Goal: Task Accomplishment & Management: Complete application form

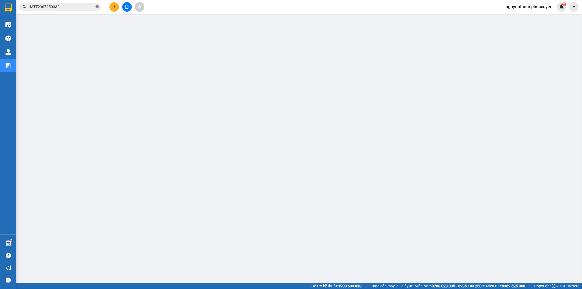
click at [97, 7] on icon "close-circle" at bounding box center [96, 6] width 3 height 3
click at [79, 5] on input "text" at bounding box center [62, 7] width 64 height 6
paste input "MTT0908250911"
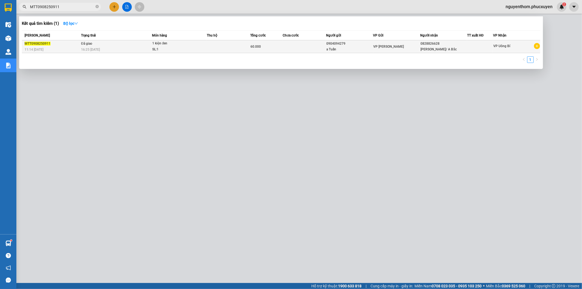
type input "MTT0908250911"
click at [213, 44] on td at bounding box center [228, 46] width 43 height 13
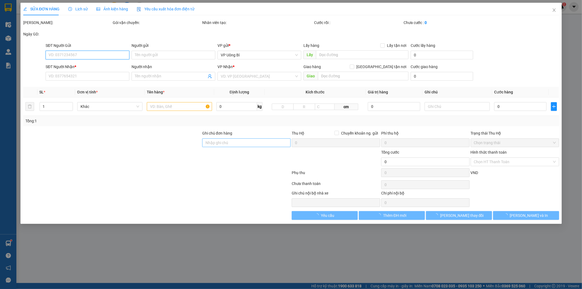
type input "0904094279"
type input "a Tuấn"
type input "0828826628"
type input "[PERSON_NAME]/ A Bắc"
type input "60.000"
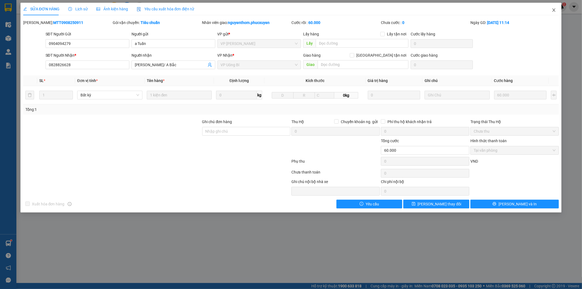
click at [550, 10] on span "Close" at bounding box center [553, 10] width 15 height 15
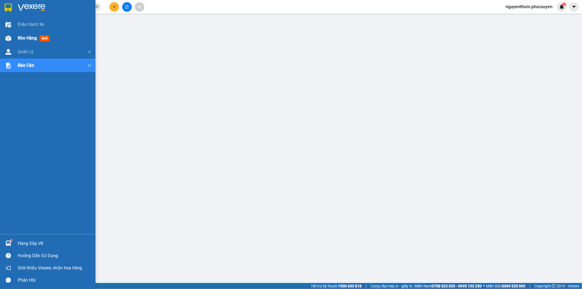
click at [14, 37] on div "Kho hàng mới" at bounding box center [47, 38] width 95 height 14
click at [23, 37] on span "Kho hàng" at bounding box center [27, 37] width 19 height 5
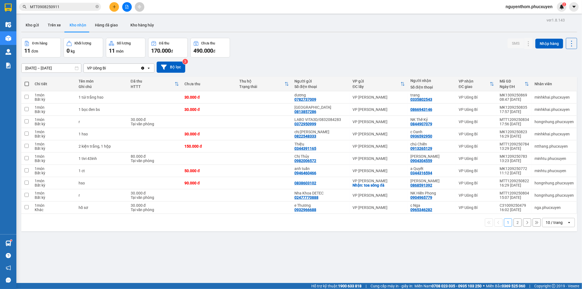
click at [513, 224] on button "2" at bounding box center [517, 223] width 8 height 8
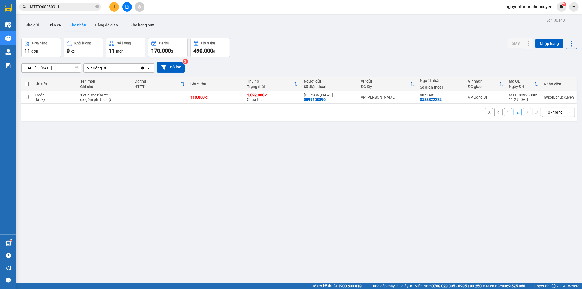
click at [29, 68] on input "[DATE] – [DATE]" at bounding box center [51, 68] width 59 height 9
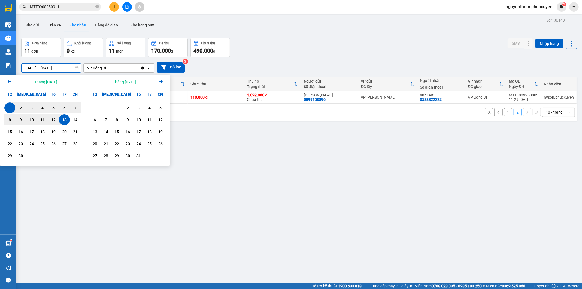
click at [10, 81] on icon "Previous month." at bounding box center [9, 81] width 3 height 3
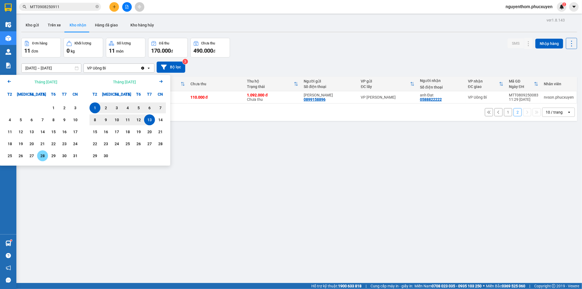
click at [41, 155] on div "28" at bounding box center [43, 156] width 8 height 7
click at [151, 120] on div "13" at bounding box center [150, 120] width 8 height 7
type input "[DATE] – [DATE]"
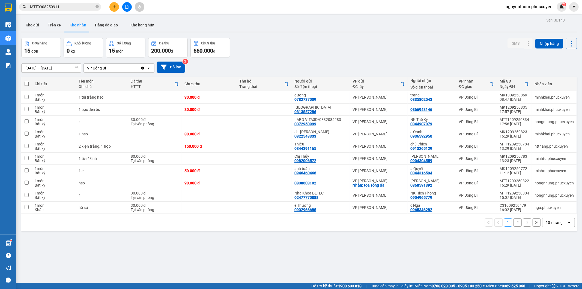
click at [513, 223] on button "2" at bounding box center [517, 223] width 8 height 8
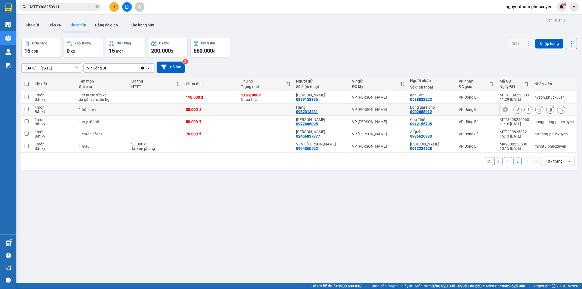
click at [337, 109] on div "Hằng" at bounding box center [321, 107] width 50 height 4
checkbox input "true"
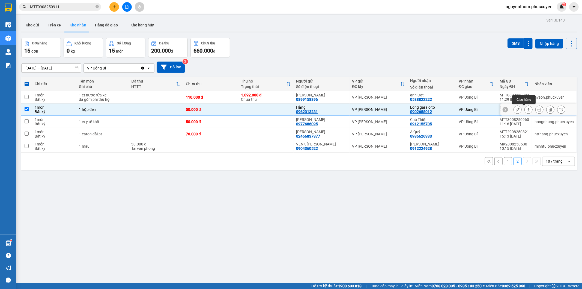
click at [527, 110] on icon at bounding box center [528, 109] width 3 height 3
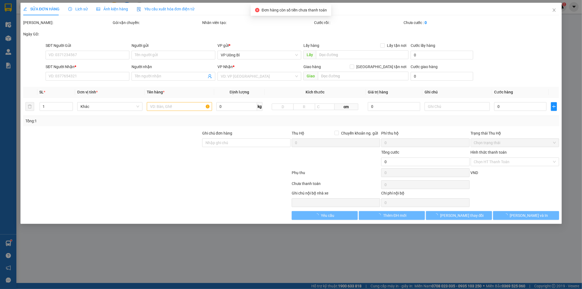
type input "0962313231"
type input "Hằng"
type input "0902688012"
type input "Long gara ô tô"
type input "50.000"
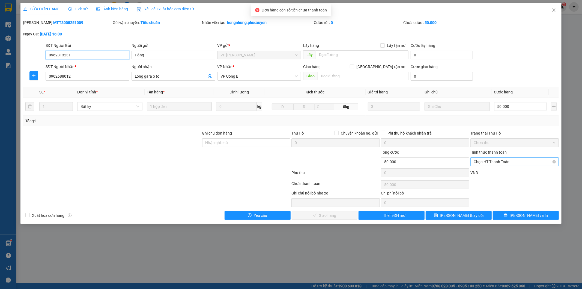
click at [505, 163] on span "Chọn HT Thanh Toán" at bounding box center [514, 162] width 82 height 8
click at [495, 172] on div "Tại văn phòng" at bounding box center [515, 173] width 82 height 6
type input "0"
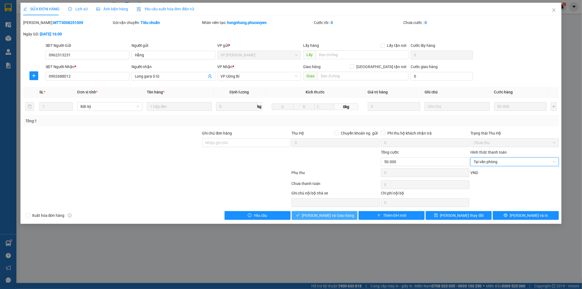
click at [335, 215] on span "[PERSON_NAME] và Giao hàng" at bounding box center [328, 216] width 52 height 6
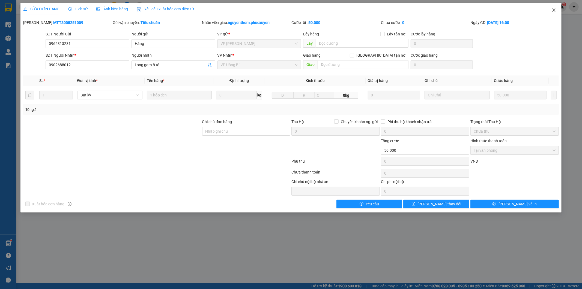
click at [552, 10] on icon "close" at bounding box center [553, 10] width 4 height 4
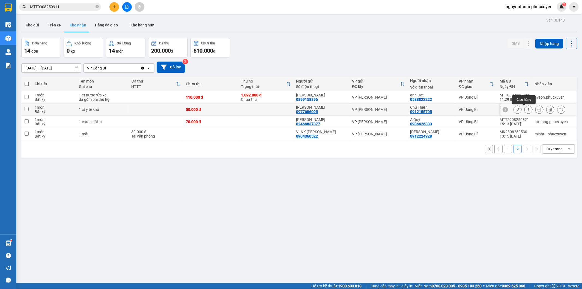
click at [526, 112] on icon at bounding box center [528, 110] width 4 height 4
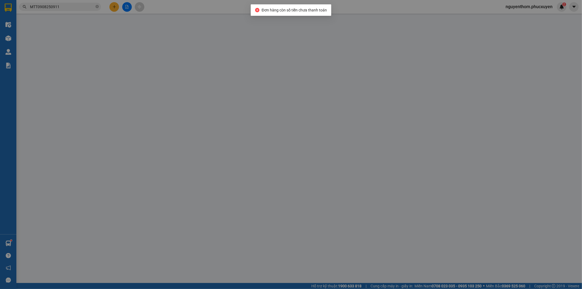
type input "0977686095"
type input "[PERSON_NAME]"
type input "0912155705"
type input "Chú Thiện"
type input "50.000"
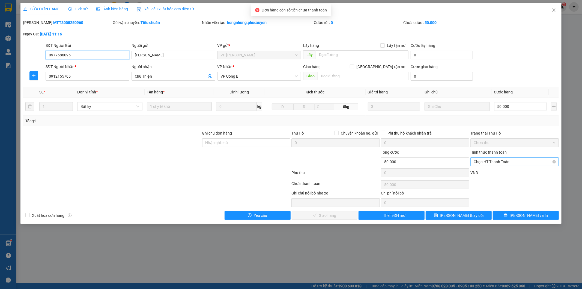
click at [503, 162] on span "Chọn HT Thanh Toán" at bounding box center [514, 162] width 82 height 8
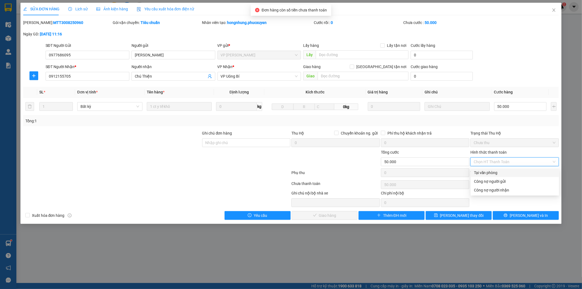
click at [499, 172] on div "Tại văn phòng" at bounding box center [515, 173] width 82 height 6
type input "0"
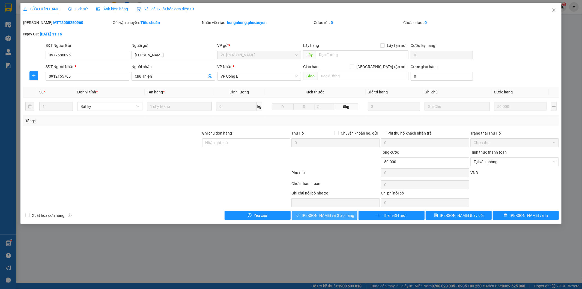
click at [334, 216] on span "[PERSON_NAME] và Giao hàng" at bounding box center [328, 216] width 52 height 6
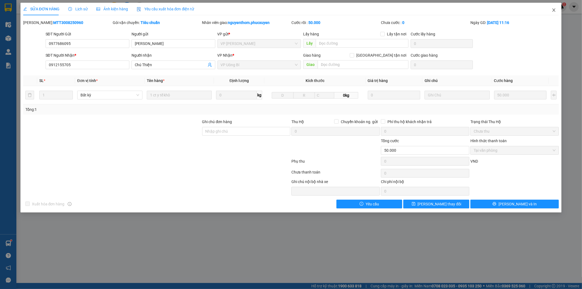
click at [554, 9] on icon "close" at bounding box center [553, 10] width 4 height 4
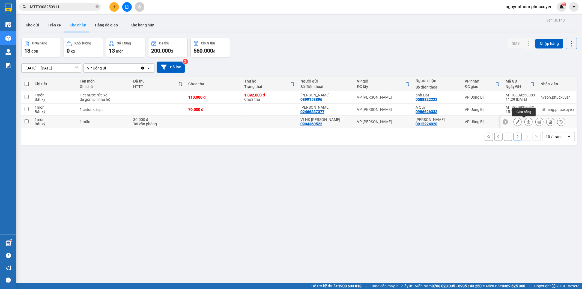
click at [527, 122] on icon at bounding box center [528, 121] width 3 height 3
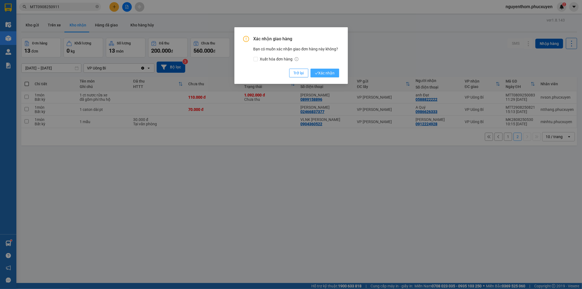
click at [331, 74] on span "Xác nhận" at bounding box center [325, 73] width 20 height 6
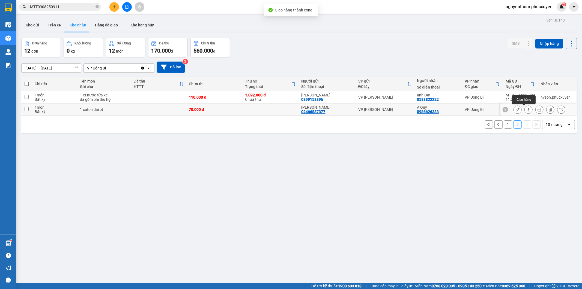
click at [526, 110] on icon at bounding box center [528, 110] width 4 height 4
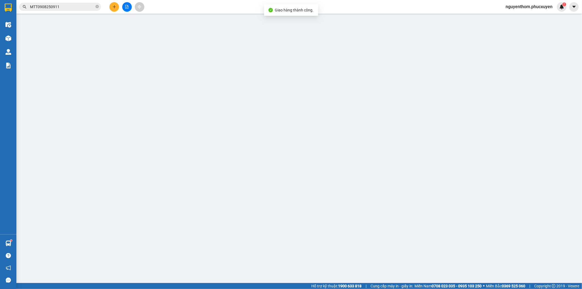
type input "02466837377"
type input "[PERSON_NAME]"
type input "0986626333"
type input "A Quý"
type input "70.000"
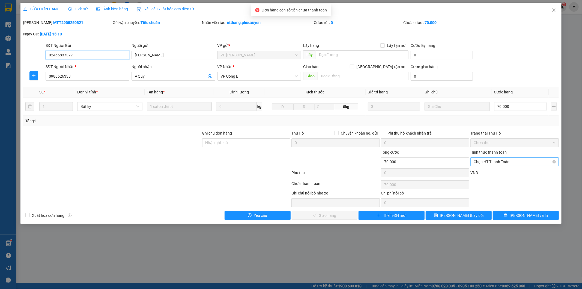
click at [501, 162] on span "Chọn HT Thanh Toán" at bounding box center [514, 162] width 82 height 8
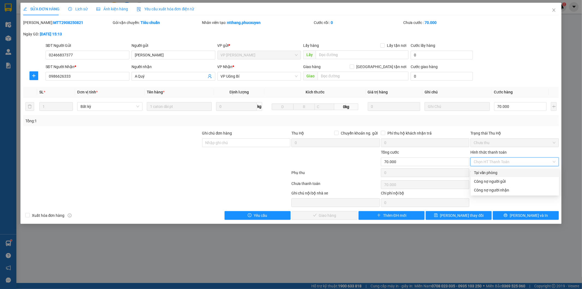
click at [502, 173] on div "Tại văn phòng" at bounding box center [515, 173] width 82 height 6
type input "0"
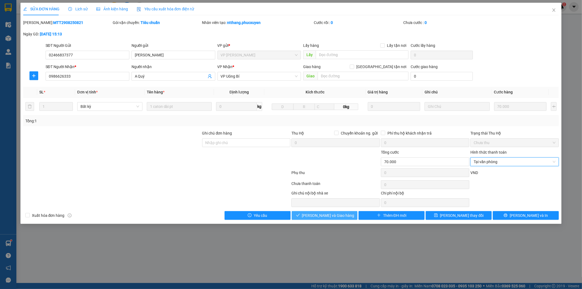
click at [347, 217] on button "[PERSON_NAME] và Giao hàng" at bounding box center [325, 215] width 66 height 9
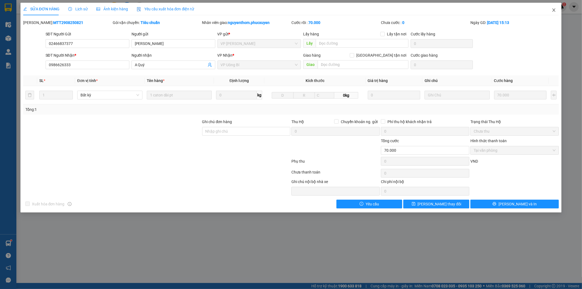
click at [553, 10] on icon "close" at bounding box center [553, 10] width 4 height 4
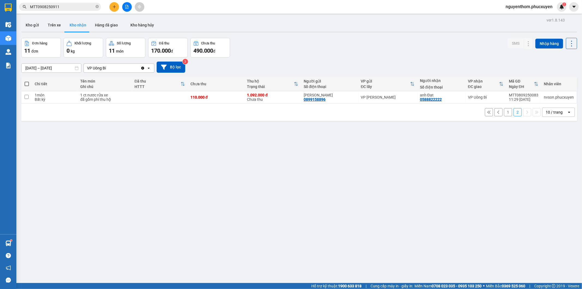
click at [504, 113] on button "1" at bounding box center [508, 112] width 8 height 8
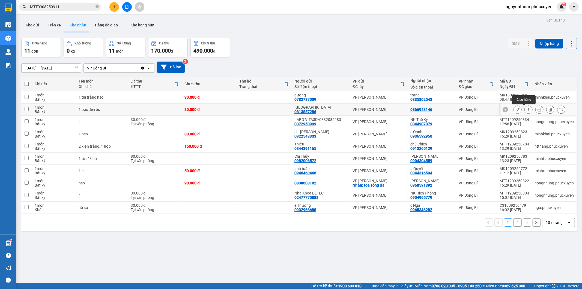
click at [526, 110] on icon at bounding box center [528, 110] width 4 height 4
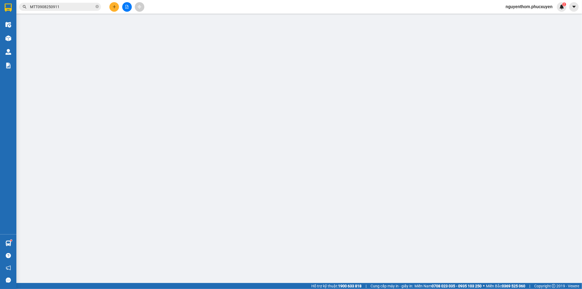
type input "0813857286"
type input "[GEOGRAPHIC_DATA]"
type input "0866943146"
type input "30.000"
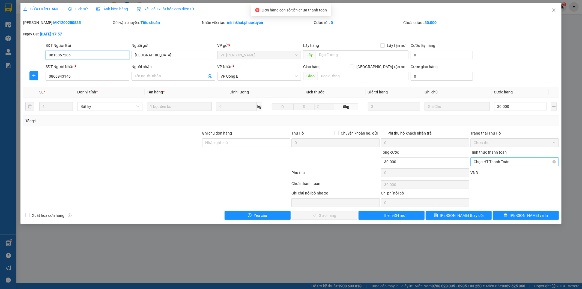
click at [506, 162] on span "Chọn HT Thanh Toán" at bounding box center [514, 162] width 82 height 8
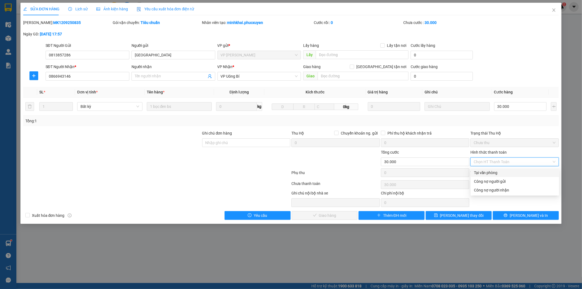
click at [505, 174] on div "Tại văn phòng" at bounding box center [515, 173] width 82 height 6
type input "0"
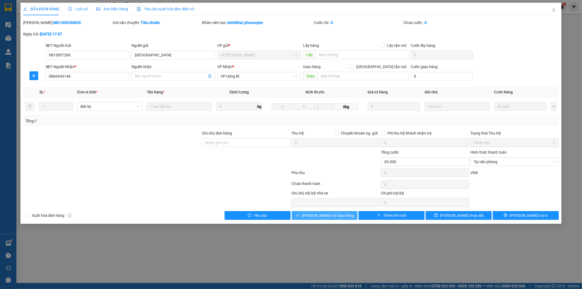
drag, startPoint x: 331, startPoint y: 216, endPoint x: 334, endPoint y: 216, distance: 3.0
click at [331, 216] on span "[PERSON_NAME] và Giao hàng" at bounding box center [328, 216] width 52 height 6
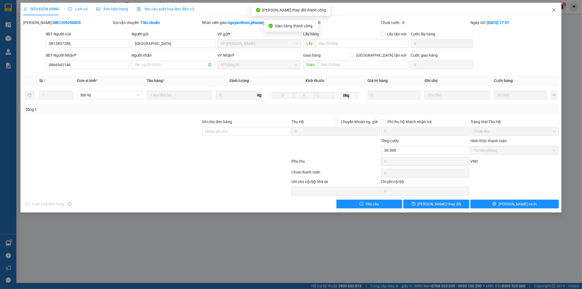
click at [552, 9] on icon "close" at bounding box center [553, 10] width 4 height 4
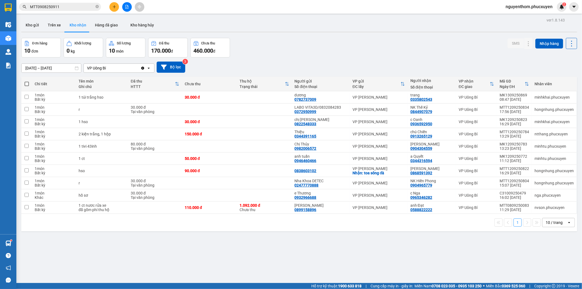
click at [37, 69] on input "[DATE] – [DATE]" at bounding box center [51, 68] width 59 height 9
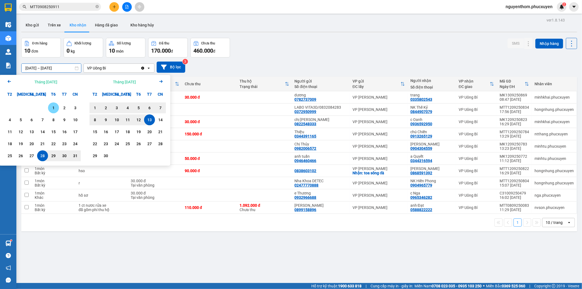
click at [52, 107] on div "1" at bounding box center [54, 108] width 8 height 7
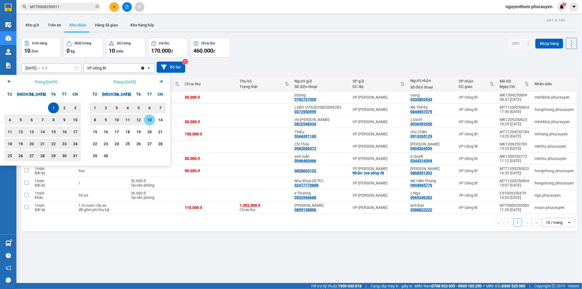
click at [149, 118] on div "13" at bounding box center [150, 120] width 8 height 7
type input "[DATE] – [DATE]"
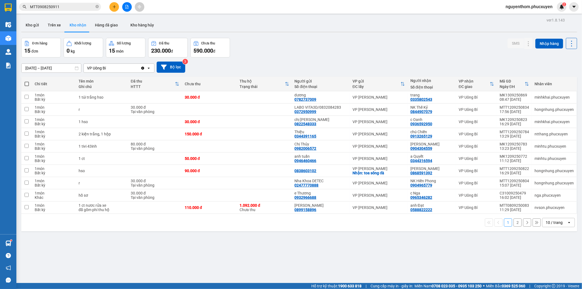
click at [513, 223] on button "2" at bounding box center [517, 223] width 8 height 8
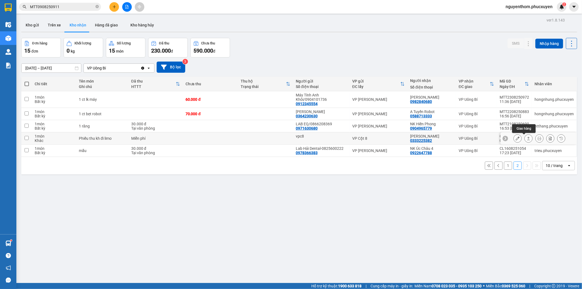
click at [526, 139] on button at bounding box center [528, 139] width 8 height 10
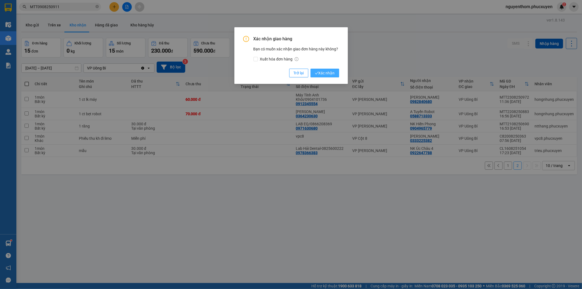
click at [329, 74] on span "Xác nhận" at bounding box center [325, 73] width 20 height 6
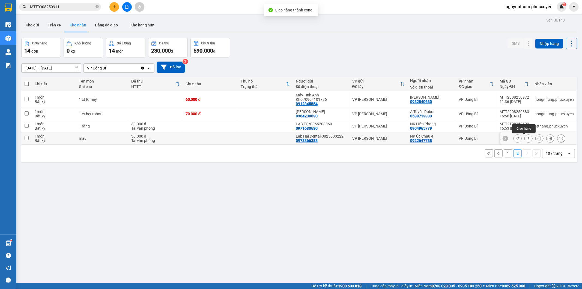
click at [526, 137] on icon at bounding box center [528, 139] width 4 height 4
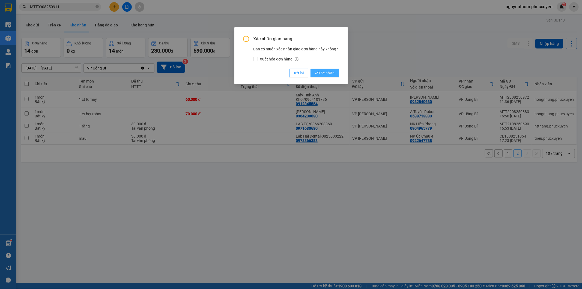
click at [329, 72] on span "Xác nhận" at bounding box center [325, 73] width 20 height 6
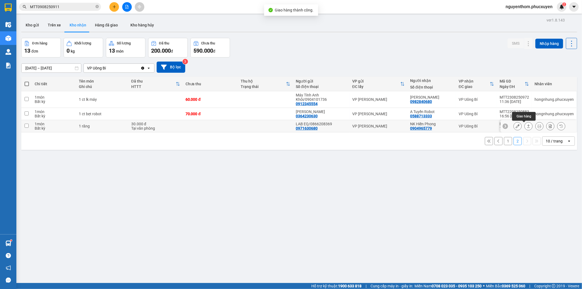
click at [527, 126] on icon at bounding box center [528, 126] width 3 height 3
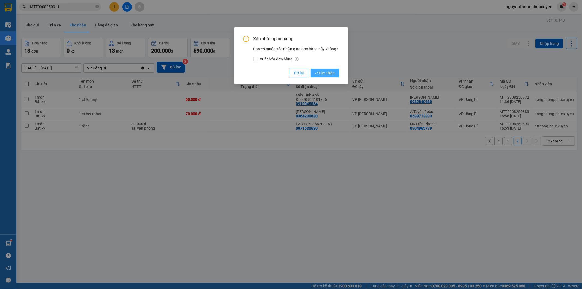
click at [330, 73] on span "Xác nhận" at bounding box center [325, 73] width 20 height 6
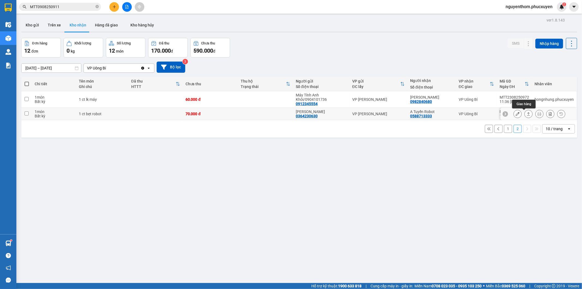
click at [526, 115] on icon at bounding box center [528, 114] width 4 height 4
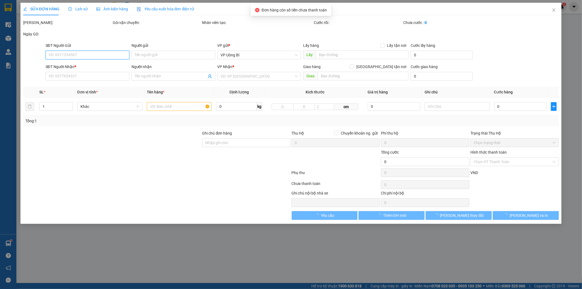
type input "0364230630"
type input "[PERSON_NAME]"
type input "0588713333"
type input "A Tuyến Robot"
type input "70.000"
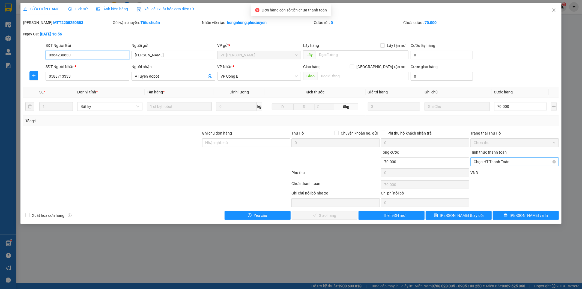
click at [498, 161] on span "Chọn HT Thanh Toán" at bounding box center [514, 162] width 82 height 8
drag, startPoint x: 495, startPoint y: 171, endPoint x: 364, endPoint y: 217, distance: 138.8
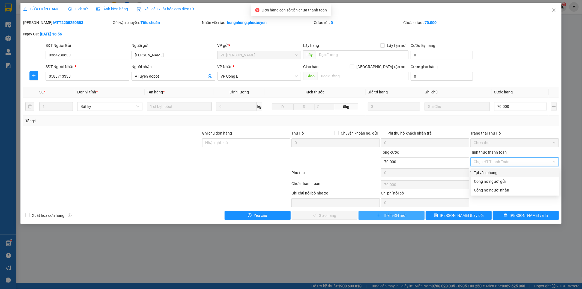
click at [494, 171] on div "Tại văn phòng" at bounding box center [515, 173] width 82 height 6
type input "0"
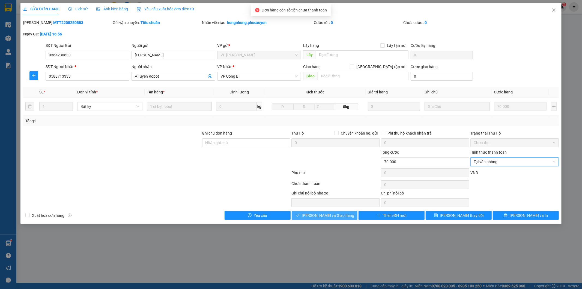
drag, startPoint x: 335, startPoint y: 216, endPoint x: 345, endPoint y: 217, distance: 10.4
click at [335, 216] on span "[PERSON_NAME] và Giao hàng" at bounding box center [328, 216] width 52 height 6
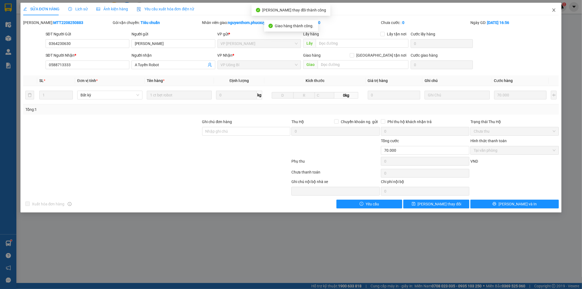
click at [553, 11] on icon "close" at bounding box center [553, 10] width 4 height 4
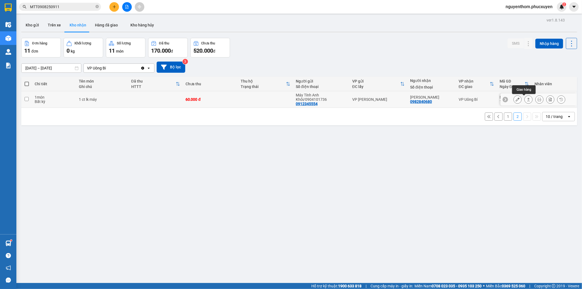
click at [527, 101] on icon at bounding box center [528, 99] width 3 height 3
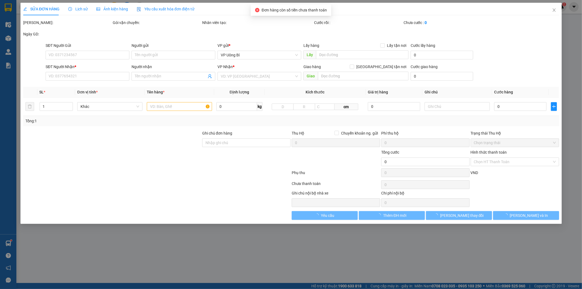
type input "0912345554"
type input "Máy Tính Anh Khôi/0904101736"
type input "0982840680"
type input "[PERSON_NAME]"
type input "60.000"
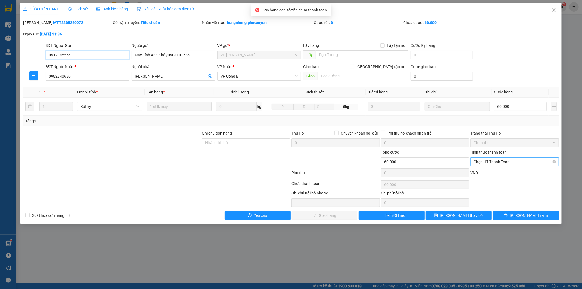
click at [499, 160] on span "Chọn HT Thanh Toán" at bounding box center [514, 162] width 82 height 8
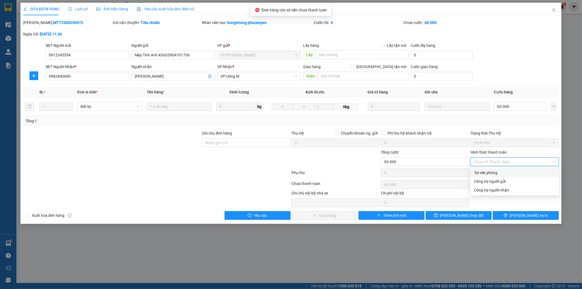
drag, startPoint x: 495, startPoint y: 170, endPoint x: 467, endPoint y: 196, distance: 37.5
click at [494, 170] on div "Tại văn phòng" at bounding box center [515, 173] width 82 height 6
type input "0"
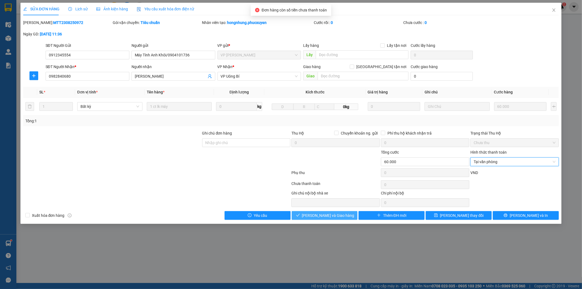
click at [338, 216] on span "[PERSON_NAME] và Giao hàng" at bounding box center [328, 216] width 52 height 6
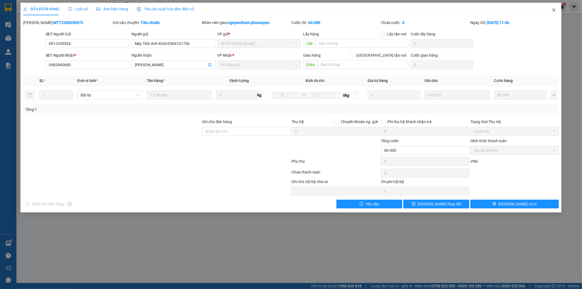
drag, startPoint x: 550, startPoint y: 11, endPoint x: 556, endPoint y: 9, distance: 6.5
click at [556, 9] on span "Close" at bounding box center [553, 10] width 15 height 15
click at [556, 9] on span "nguyenthom.phucxuyen" at bounding box center [529, 6] width 56 height 7
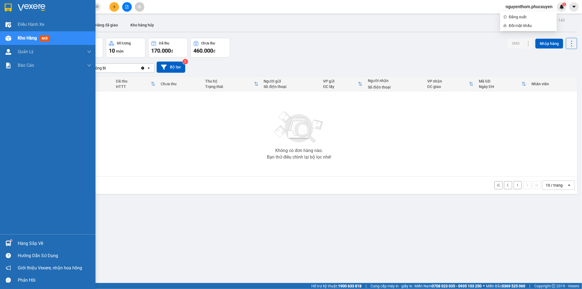
click at [10, 37] on img at bounding box center [8, 38] width 6 height 6
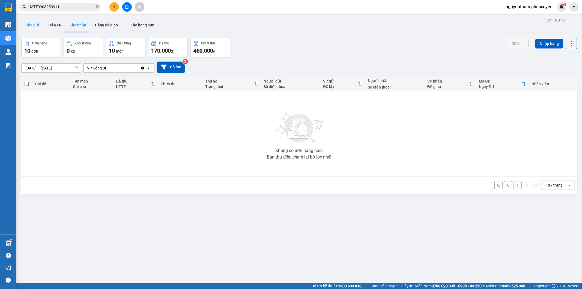
click at [36, 23] on button "Kho gửi" at bounding box center [32, 25] width 22 height 13
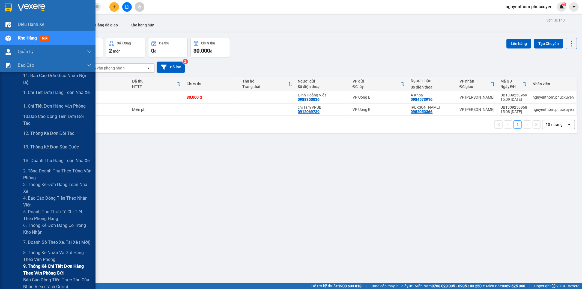
click at [50, 267] on span "9. Thống kê chi tiết đơn hàng theo văn phòng gửi" at bounding box center [57, 270] width 68 height 14
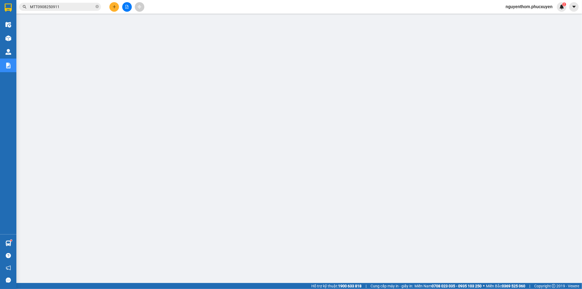
click at [8, 243] on img at bounding box center [8, 244] width 6 height 6
click at [8, 242] on div "Điều hành xe Kho hàng mới Quản [PERSON_NAME] lý thu hộ Quản lý chuyến Quản lý k…" at bounding box center [8, 144] width 16 height 289
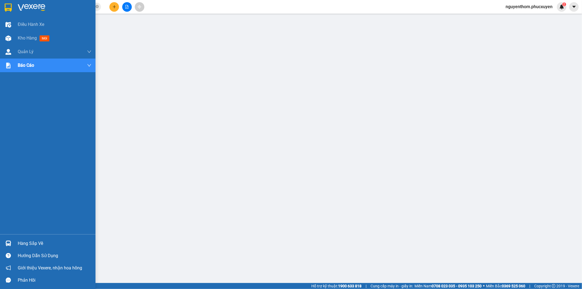
click at [7, 242] on img at bounding box center [8, 244] width 6 height 6
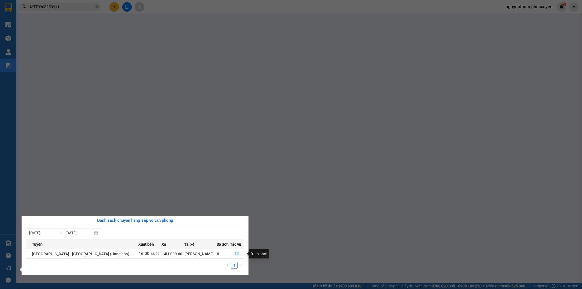
click at [235, 254] on icon "file-done" at bounding box center [237, 254] width 4 height 4
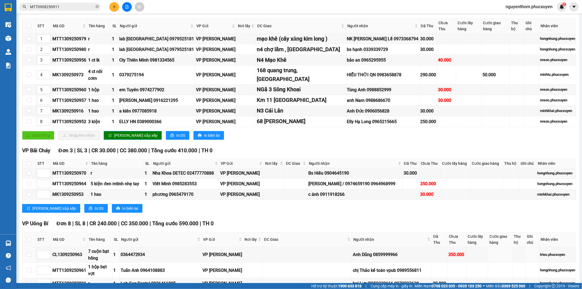
scroll to position [182, 0]
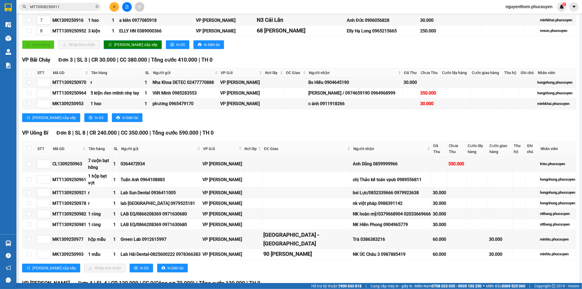
click at [327, 266] on div "TỔNG Đơn 29 | SL 29 | CR 1.070.000 | CC 1.560.000 ( Công nợ 70.000 ) | Tổng cướ…" at bounding box center [299, 227] width 554 height 647
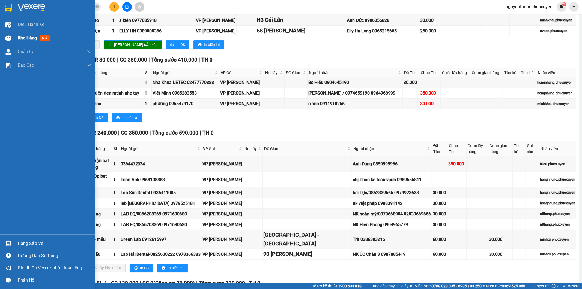
click at [24, 38] on span "Kho hàng" at bounding box center [27, 37] width 19 height 5
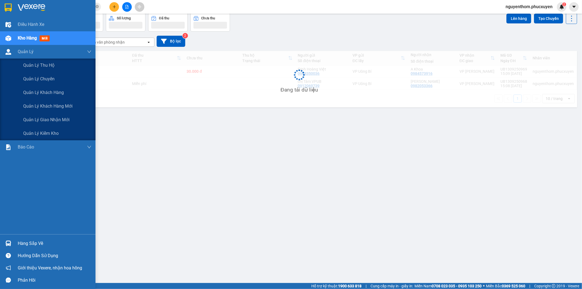
scroll to position [25, 0]
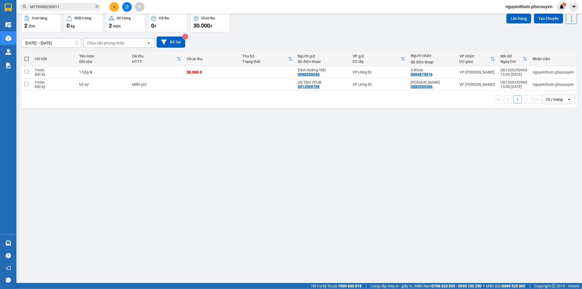
click at [25, 58] on span at bounding box center [27, 59] width 4 height 4
click at [27, 56] on input "checkbox" at bounding box center [27, 56] width 0 height 0
checkbox input "true"
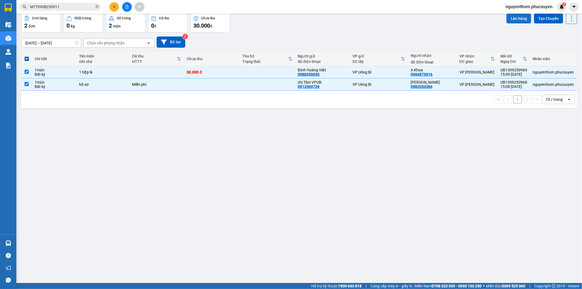
click at [517, 20] on button "Lên hàng" at bounding box center [518, 19] width 25 height 10
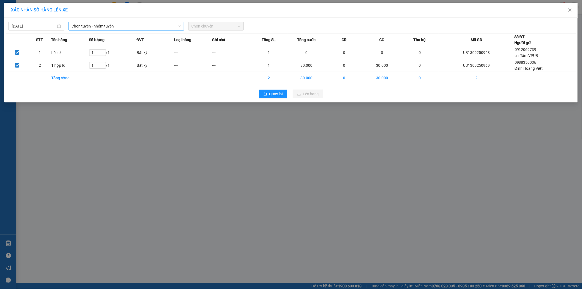
click at [132, 25] on span "Chọn tuyến - nhóm tuyến" at bounding box center [126, 26] width 109 height 8
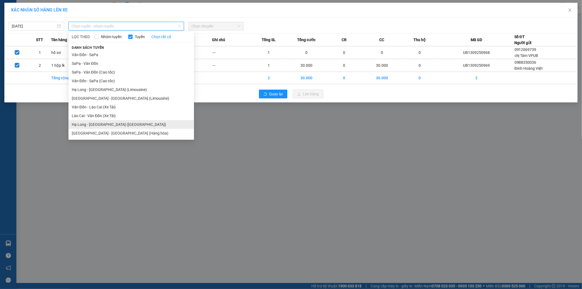
click at [127, 123] on li "Hạ Long - [GEOGRAPHIC_DATA] ([GEOGRAPHIC_DATA])" at bounding box center [130, 124] width 125 height 9
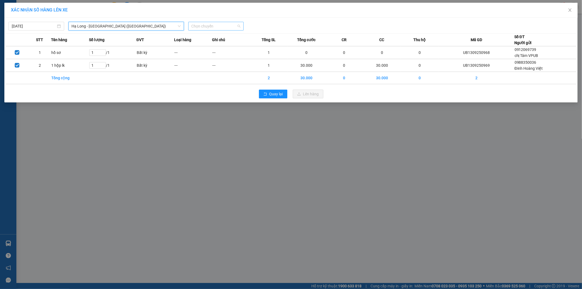
click at [229, 26] on span "Chọn chuyến" at bounding box center [215, 26] width 49 height 8
click at [221, 54] on div "16:00 - 14H-009.42" at bounding box center [212, 55] width 43 height 6
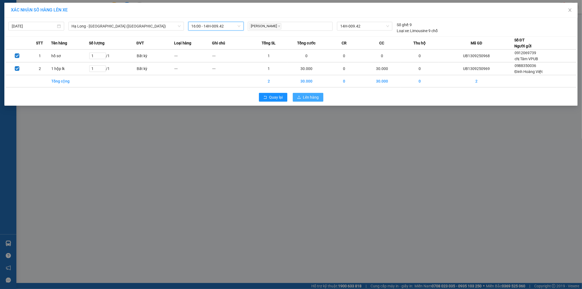
click at [310, 97] on span "Lên hàng" at bounding box center [311, 97] width 16 height 6
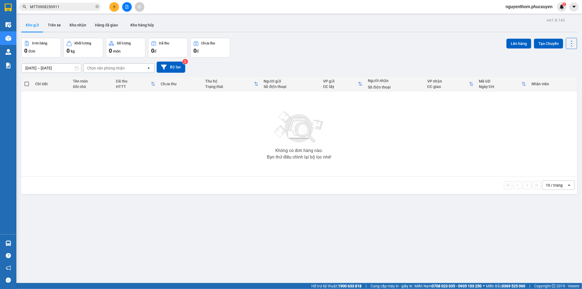
click at [114, 7] on icon "plus" at bounding box center [114, 7] width 3 height 0
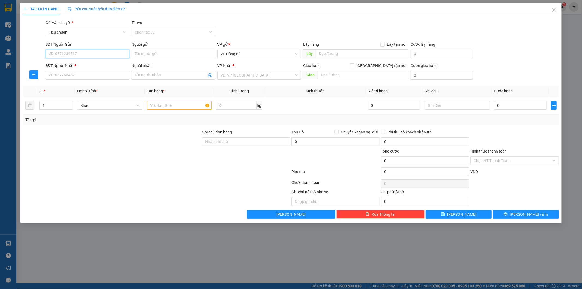
click at [100, 54] on input "SĐT Người Gửi" at bounding box center [88, 54] width 84 height 9
click at [84, 63] on div "0385980174 - NHA KHOA HỮU NHIỆM" at bounding box center [87, 65] width 77 height 6
type input "0385980174"
type input "NHA KHOA HỮU NHIỆM"
type input "0385980174"
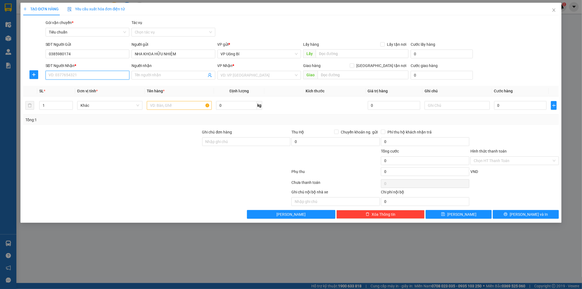
click at [88, 76] on input "SĐT Người Nhận *" at bounding box center [88, 75] width 84 height 9
click at [91, 84] on div "02437761268 - [PERSON_NAME]/0968166300" at bounding box center [88, 86] width 79 height 6
type input "02437761268"
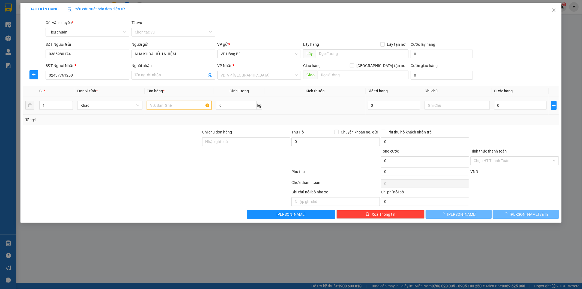
click at [173, 105] on input "text" at bounding box center [179, 105] width 65 height 9
type input "[PERSON_NAME]/0968166300"
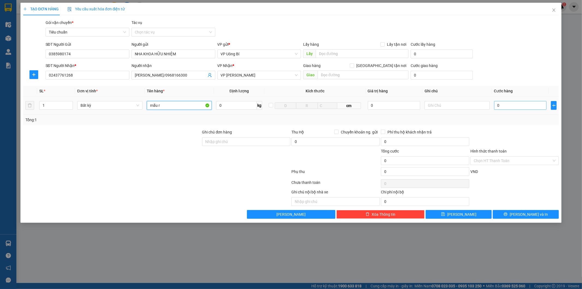
type input "mẫu r"
click at [521, 101] on input "0" at bounding box center [520, 105] width 52 height 9
type input "3"
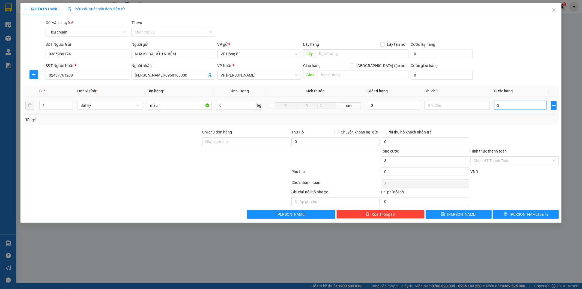
type input "30"
type input "30.000"
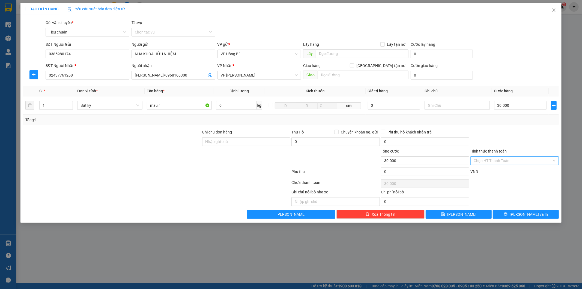
click at [503, 161] on input "Hình thức thanh toán" at bounding box center [512, 161] width 78 height 8
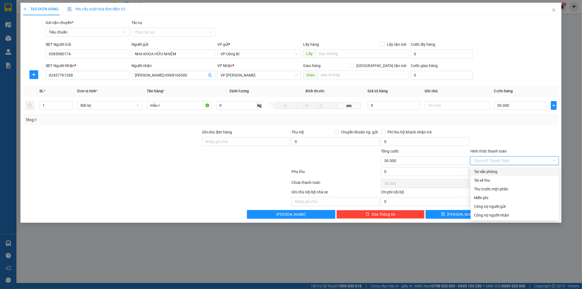
click at [496, 173] on div "Tại văn phòng" at bounding box center [515, 172] width 82 height 6
type input "0"
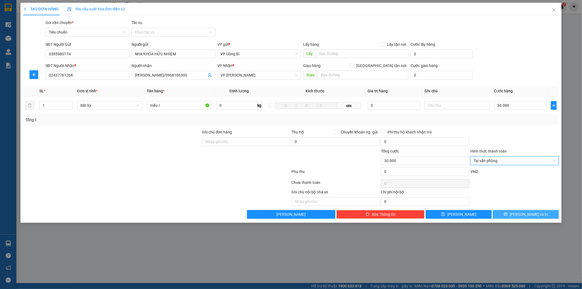
click at [508, 214] on button "[PERSON_NAME] và In" at bounding box center [526, 214] width 66 height 9
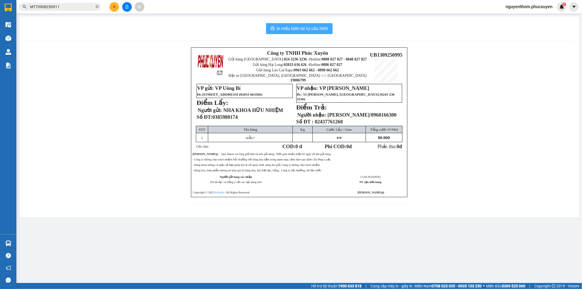
click at [311, 29] on span "In mẫu biên lai tự cấu hình" at bounding box center [302, 28] width 51 height 7
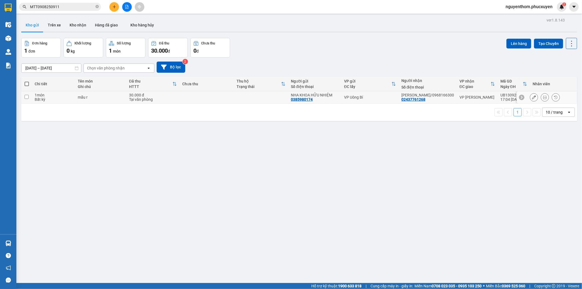
click at [263, 94] on td at bounding box center [261, 97] width 54 height 12
checkbox input "true"
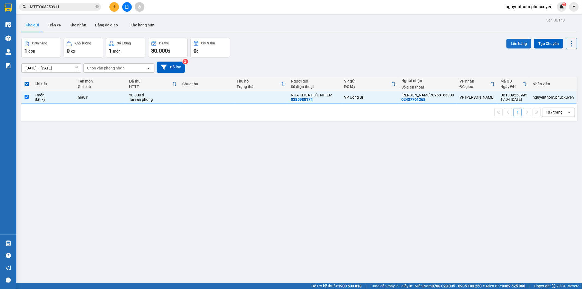
click at [517, 42] on button "Lên hàng" at bounding box center [518, 44] width 25 height 10
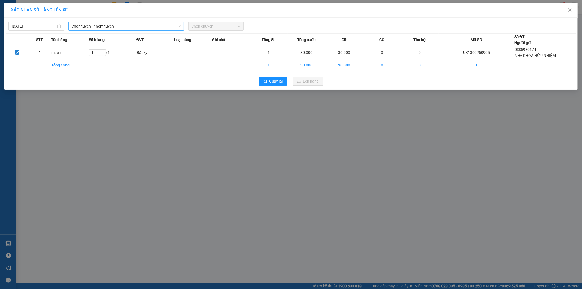
click at [134, 24] on span "Chọn tuyến - nhóm tuyến" at bounding box center [126, 26] width 109 height 8
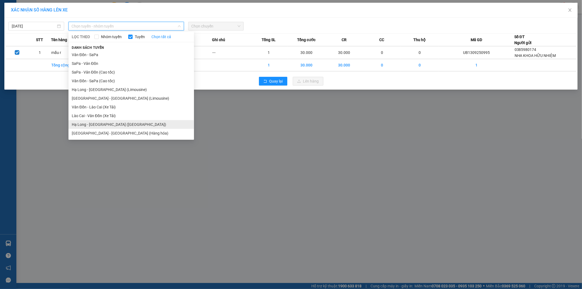
click at [130, 126] on li "Hạ Long - [GEOGRAPHIC_DATA] ([GEOGRAPHIC_DATA])" at bounding box center [130, 124] width 125 height 9
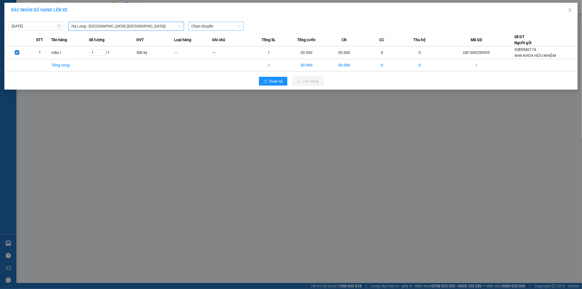
click at [223, 23] on span "Chọn chuyến" at bounding box center [215, 26] width 49 height 8
click at [222, 55] on div "16:00 - 14H-009.42" at bounding box center [212, 55] width 43 height 6
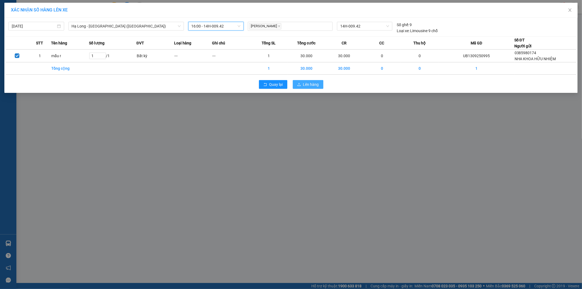
click at [308, 85] on span "Lên hàng" at bounding box center [311, 85] width 16 height 6
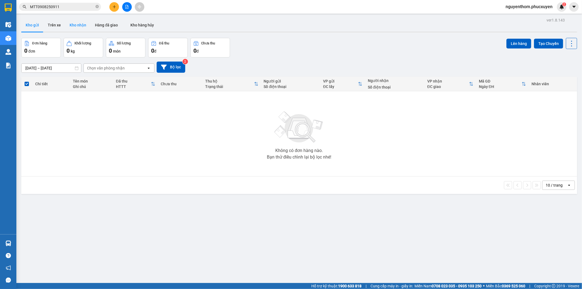
click at [74, 25] on button "Kho nhận" at bounding box center [77, 25] width 25 height 13
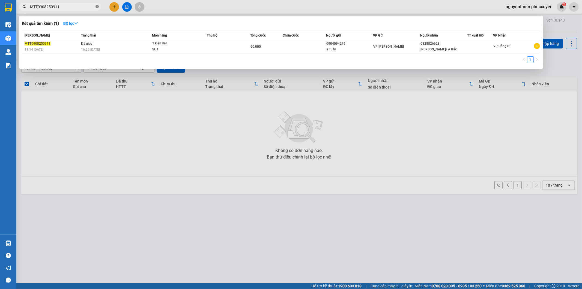
drag, startPoint x: 97, startPoint y: 5, endPoint x: 85, endPoint y: 26, distance: 23.6
click at [97, 5] on icon "close-circle" at bounding box center [96, 6] width 3 height 3
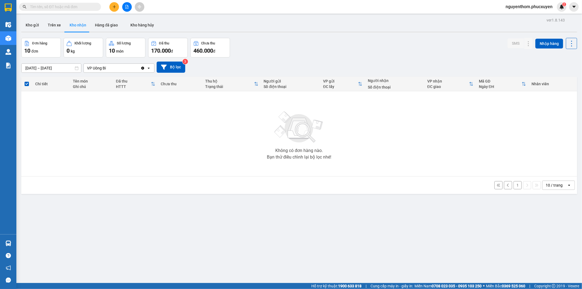
click at [77, 23] on button "Kho nhận" at bounding box center [77, 25] width 25 height 13
click at [513, 186] on button "1" at bounding box center [517, 185] width 8 height 8
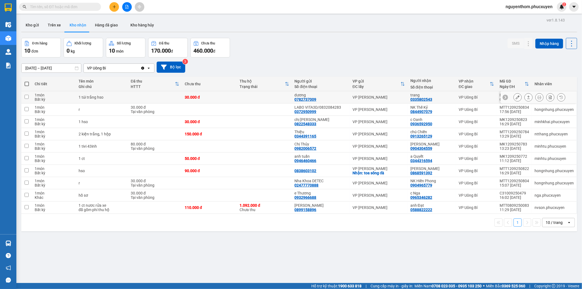
click at [526, 97] on icon at bounding box center [528, 97] width 4 height 4
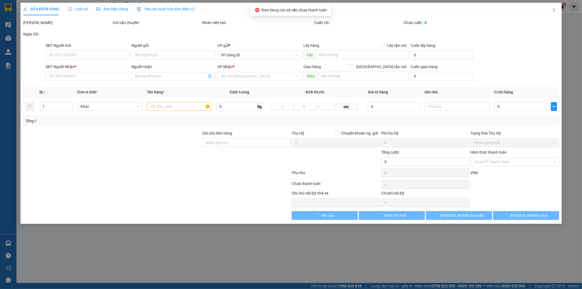
type input "0782737009"
type input "dương"
type input "0335802543"
type input "trang"
type input "30.000"
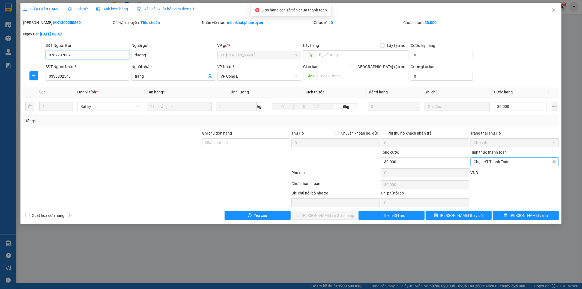
click at [496, 163] on span "Chọn HT Thanh Toán" at bounding box center [514, 162] width 82 height 8
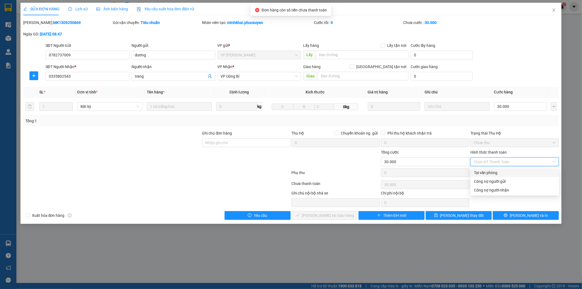
click at [496, 172] on div "Tại văn phòng" at bounding box center [515, 173] width 82 height 6
type input "0"
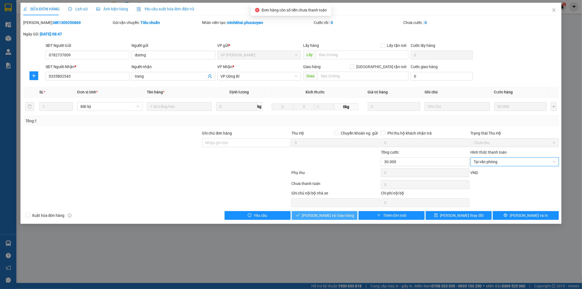
click at [340, 214] on span "[PERSON_NAME] và Giao hàng" at bounding box center [328, 216] width 52 height 6
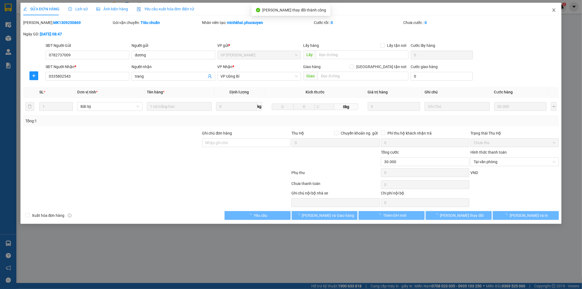
click at [552, 9] on icon "close" at bounding box center [553, 9] width 3 height 3
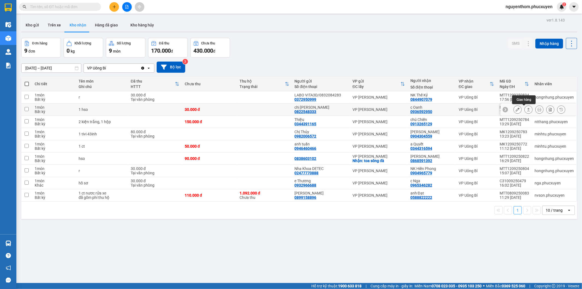
click at [526, 111] on icon at bounding box center [528, 110] width 4 height 4
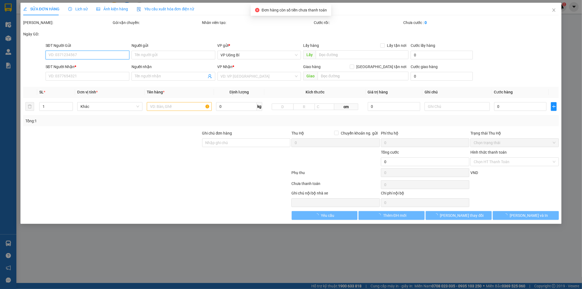
type input "0822548333"
type input "chị [PERSON_NAME]"
type input "0936592950"
type input "c Oanh"
type input "30.000"
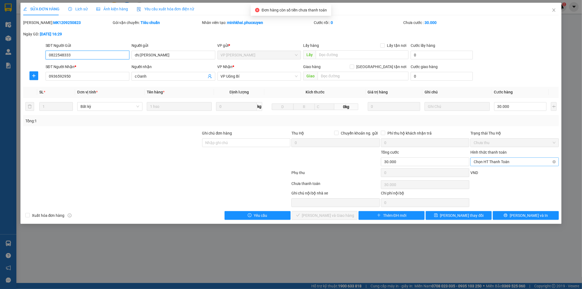
click at [500, 162] on span "Chọn HT Thanh Toán" at bounding box center [514, 162] width 82 height 8
click at [496, 173] on div "Tại văn phòng" at bounding box center [515, 173] width 82 height 6
type input "0"
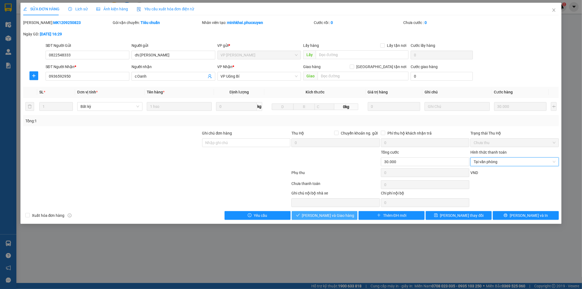
click at [338, 217] on span "[PERSON_NAME] và Giao hàng" at bounding box center [328, 216] width 52 height 6
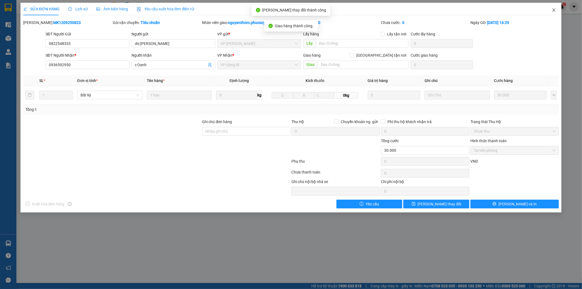
click at [553, 10] on icon "close" at bounding box center [553, 9] width 3 height 3
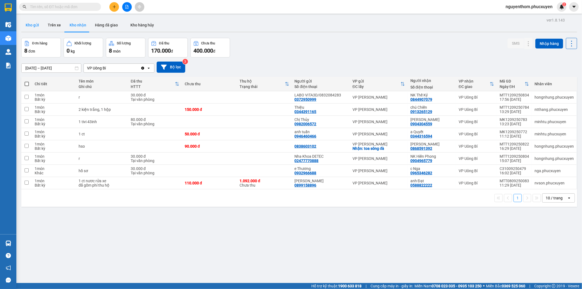
drag, startPoint x: 33, startPoint y: 23, endPoint x: 39, endPoint y: 35, distance: 14.0
click at [34, 23] on button "Kho gửi" at bounding box center [32, 25] width 22 height 13
